Goal: Task Accomplishment & Management: Manage account settings

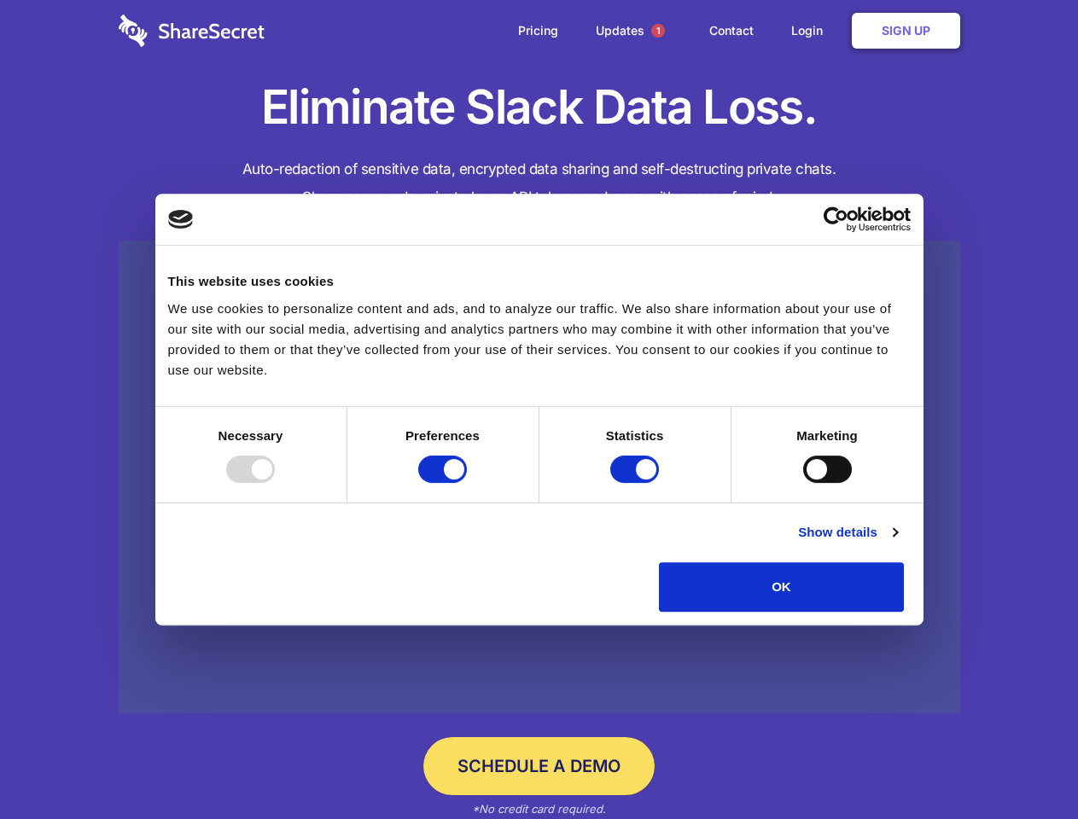
click at [275, 483] on div at bounding box center [250, 469] width 49 height 27
click at [467, 483] on input "Preferences" at bounding box center [442, 469] width 49 height 27
checkbox input "false"
click at [637, 483] on input "Statistics" at bounding box center [634, 469] width 49 height 27
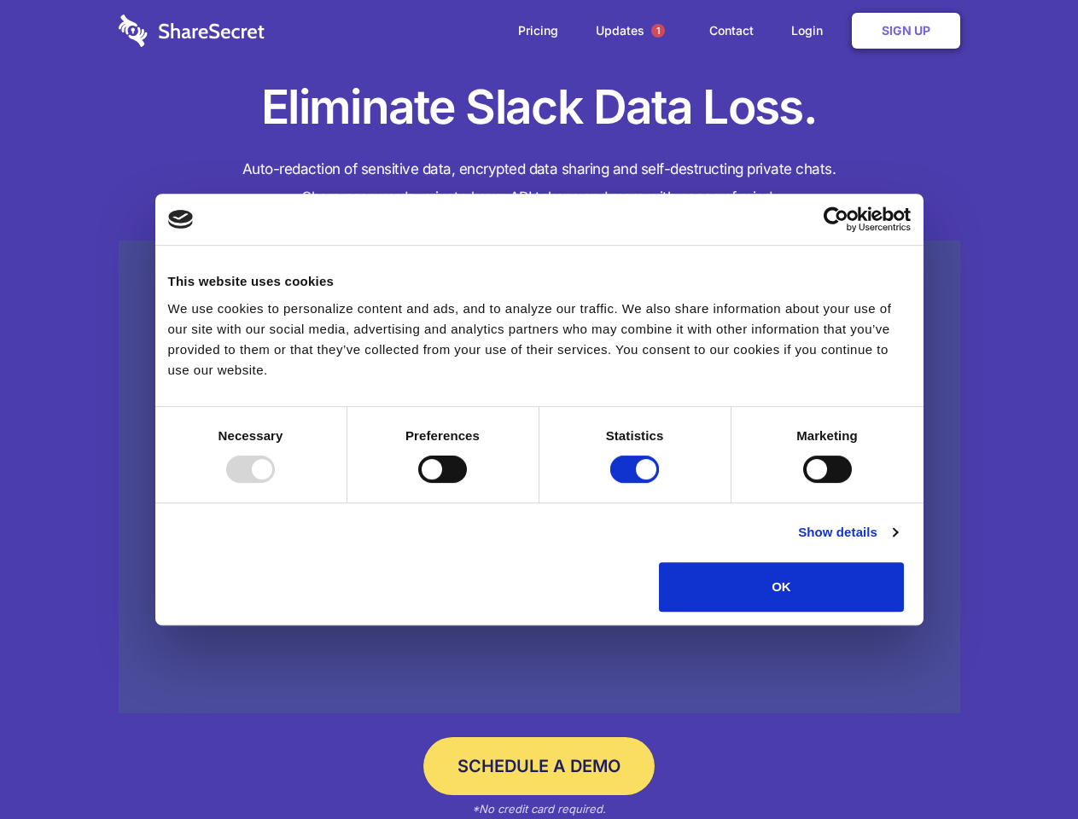
checkbox input "false"
click at [803, 483] on input "Marketing" at bounding box center [827, 469] width 49 height 27
checkbox input "true"
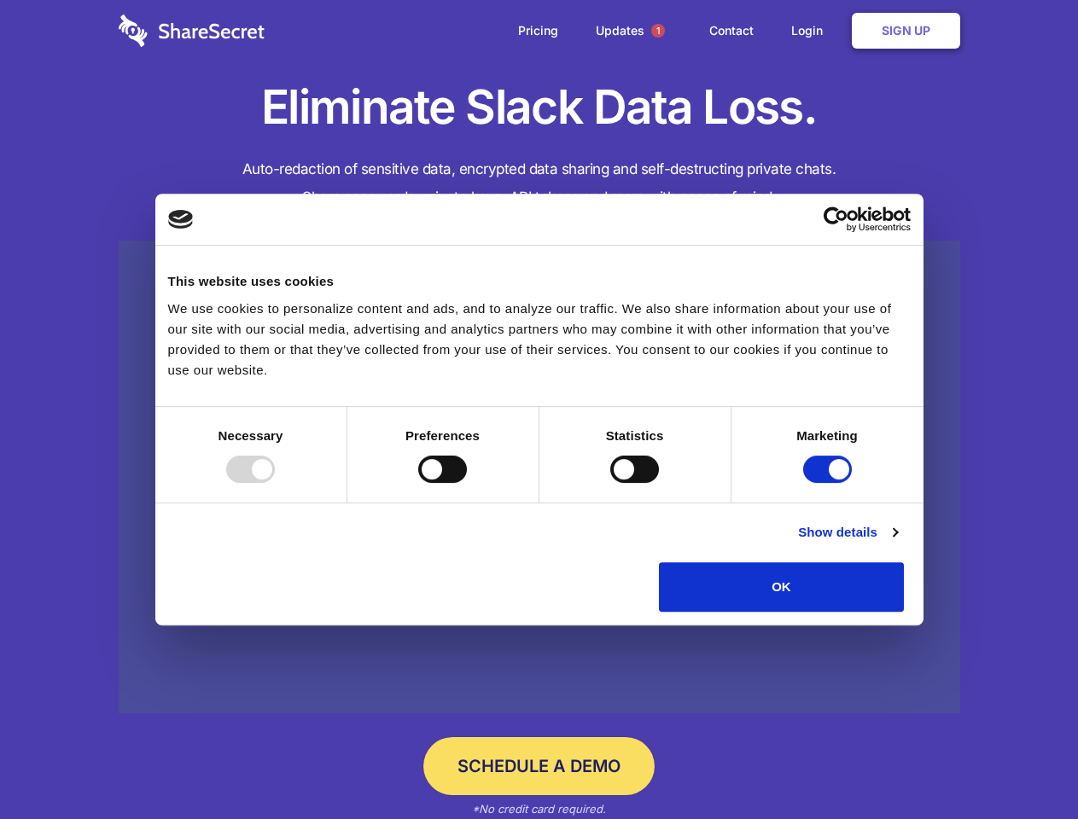
click at [897, 543] on link "Show details" at bounding box center [847, 532] width 99 height 20
